Goal: Information Seeking & Learning: Learn about a topic

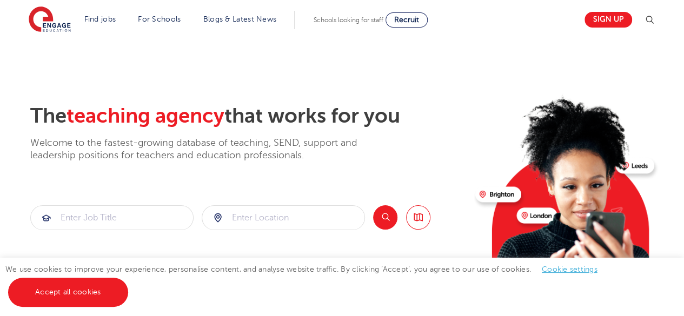
click at [107, 148] on p "Welcome to the fastest-growing database of teaching, SEND, support and leadersh…" at bounding box center [208, 149] width 357 height 25
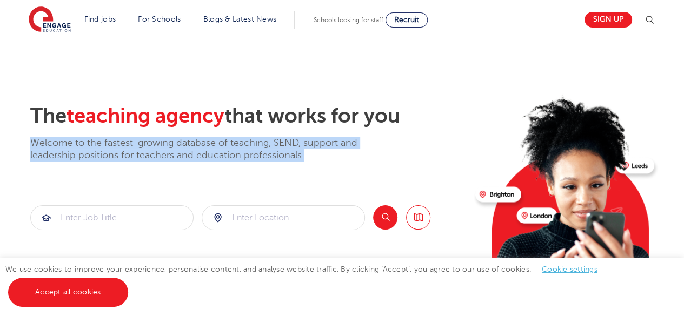
click at [107, 148] on p "Welcome to the fastest-growing database of teaching, SEND, support and leadersh…" at bounding box center [208, 149] width 357 height 25
click at [245, 152] on p "Welcome to the fastest-growing database of teaching, SEND, support and leadersh…" at bounding box center [208, 149] width 357 height 25
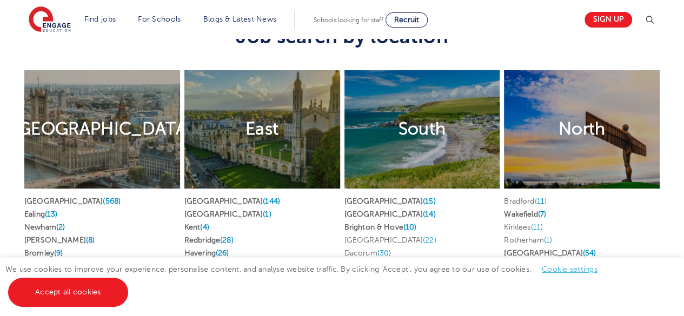
scroll to position [2074, 0]
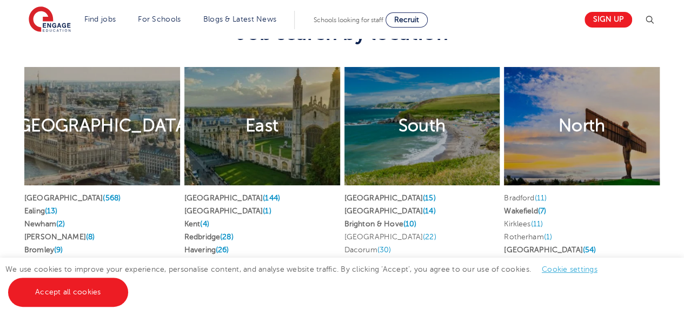
click at [131, 179] on div "[GEOGRAPHIC_DATA]" at bounding box center [102, 126] width 156 height 119
click at [103, 194] on span "(568)" at bounding box center [112, 198] width 18 height 8
